Goal: Obtain resource: Obtain resource

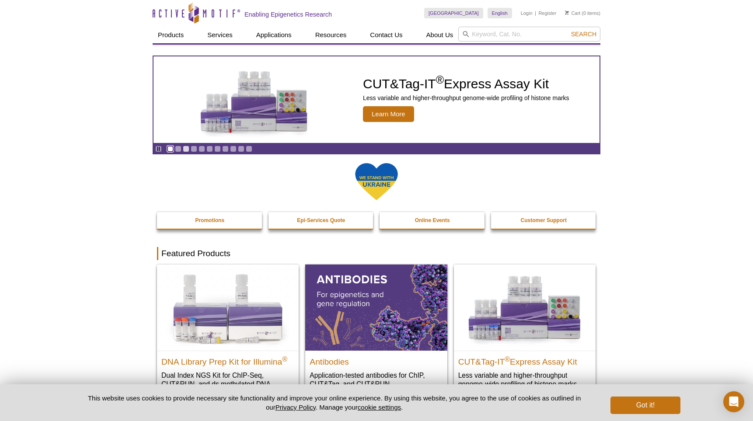
click at [170, 149] on link "Go to slide 1" at bounding box center [170, 149] width 7 height 7
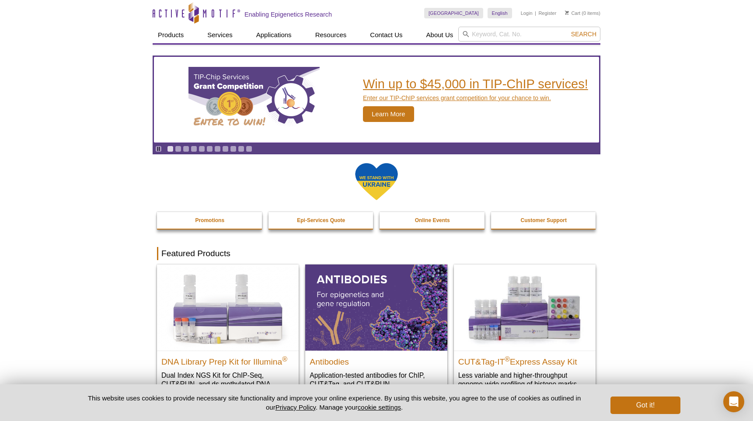
click at [253, 83] on img "TIP-ChIP Services Grant Competition" at bounding box center [253, 100] width 131 height 66
click at [417, 87] on h2 "Win up to $45,000 in TIP-ChIP services!" at bounding box center [475, 83] width 225 height 13
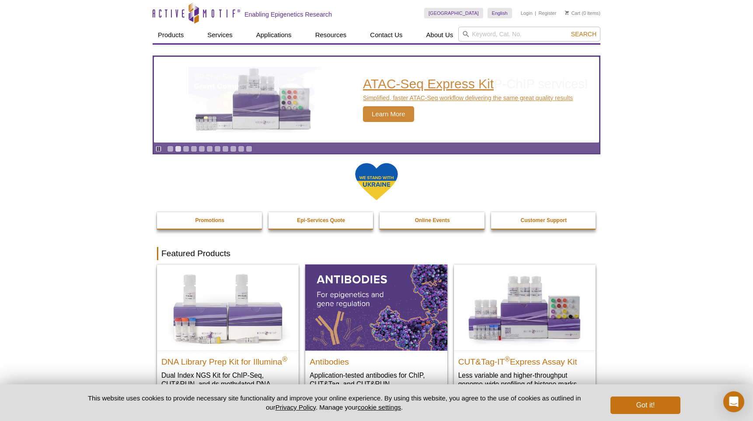
click at [392, 118] on span "Learn More" at bounding box center [388, 114] width 51 height 16
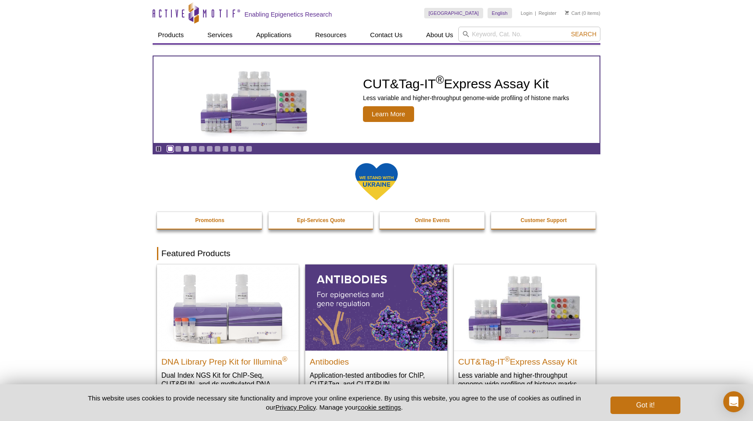
click at [170, 150] on link "Go to slide 1" at bounding box center [170, 149] width 7 height 7
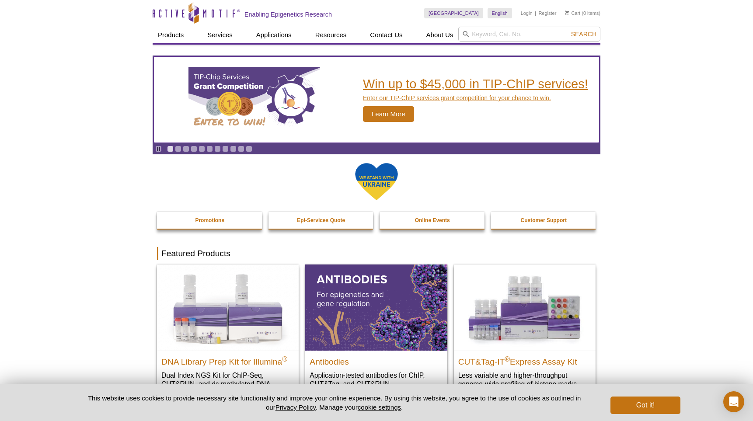
click at [380, 111] on span "Learn More" at bounding box center [388, 114] width 51 height 16
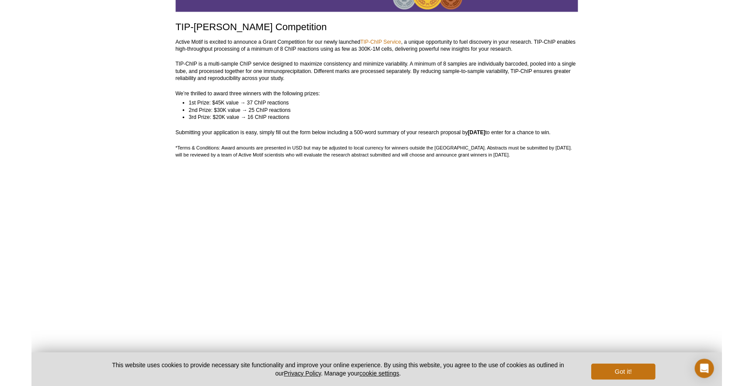
scroll to position [116, 0]
